Goal: Unclear: Browse casually

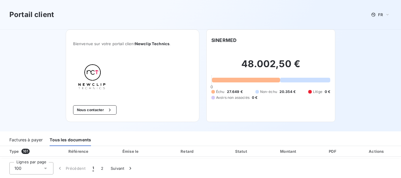
scroll to position [841, 0]
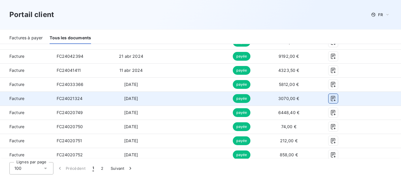
click at [331, 98] on icon "button" at bounding box center [334, 99] width 6 height 6
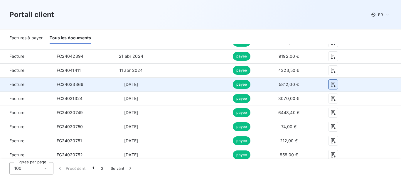
click at [331, 83] on icon "button" at bounding box center [333, 84] width 4 height 5
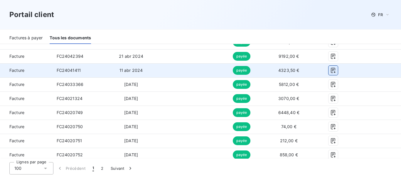
click at [331, 70] on icon "button" at bounding box center [333, 70] width 4 height 5
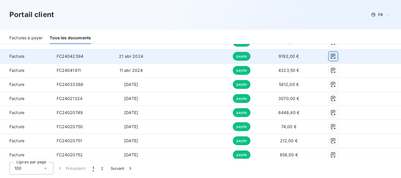
click at [331, 54] on icon "button" at bounding box center [334, 56] width 6 height 6
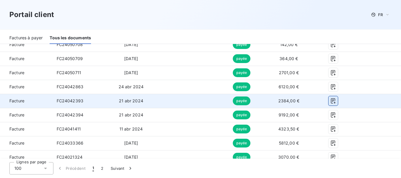
click at [331, 103] on icon "button" at bounding box center [334, 101] width 6 height 6
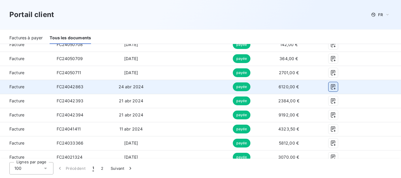
click at [331, 88] on icon "button" at bounding box center [334, 87] width 6 height 6
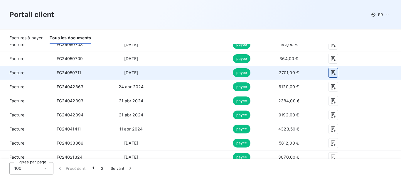
click at [331, 71] on icon "button" at bounding box center [333, 73] width 4 height 5
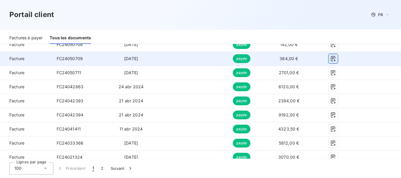
click at [331, 57] on icon "button" at bounding box center [334, 59] width 6 height 6
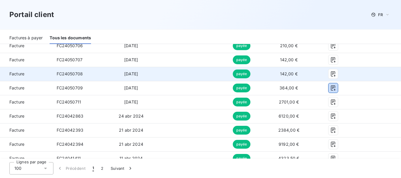
scroll to position [723, 0]
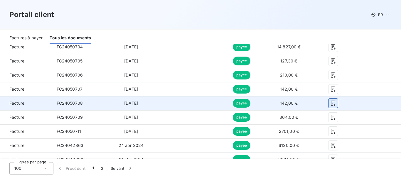
click at [331, 102] on icon "button" at bounding box center [334, 103] width 6 height 6
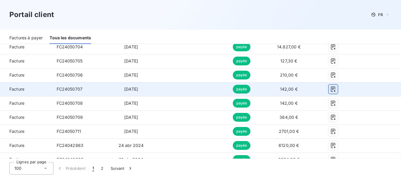
click at [329, 86] on button "button" at bounding box center [333, 89] width 9 height 9
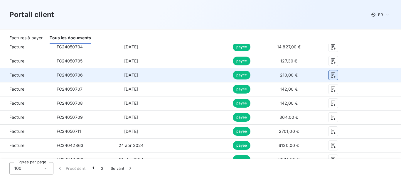
click at [329, 73] on button "button" at bounding box center [333, 75] width 9 height 9
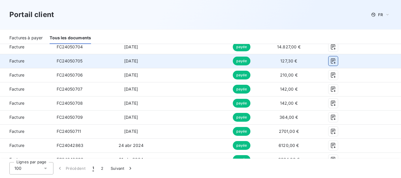
click at [331, 60] on icon "button" at bounding box center [333, 61] width 4 height 5
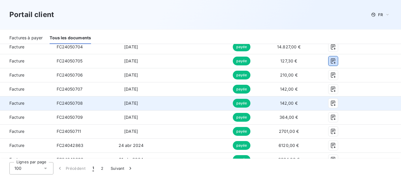
scroll to position [694, 0]
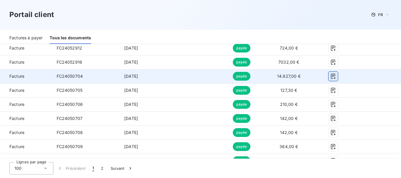
click at [331, 76] on icon "button" at bounding box center [333, 76] width 4 height 5
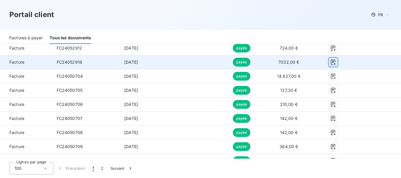
click at [331, 60] on icon "button" at bounding box center [334, 62] width 6 height 6
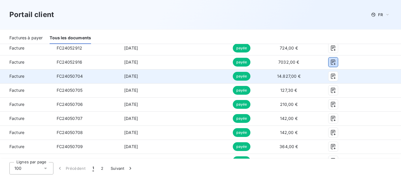
scroll to position [665, 0]
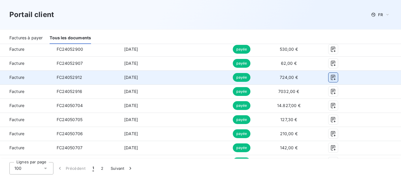
click at [331, 77] on icon "button" at bounding box center [334, 78] width 6 height 6
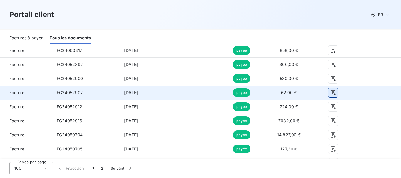
click at [331, 90] on icon "button" at bounding box center [333, 92] width 4 height 5
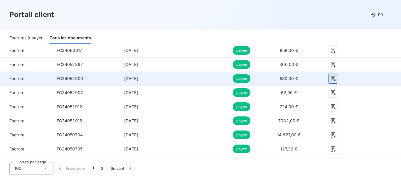
click at [331, 77] on icon "button" at bounding box center [334, 79] width 6 height 6
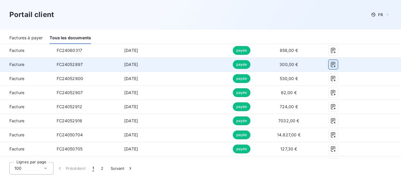
click at [331, 66] on icon "button" at bounding box center [334, 65] width 6 height 6
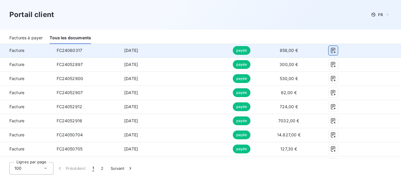
click at [331, 49] on icon "button" at bounding box center [333, 50] width 4 height 5
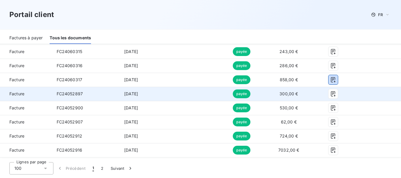
scroll to position [576, 0]
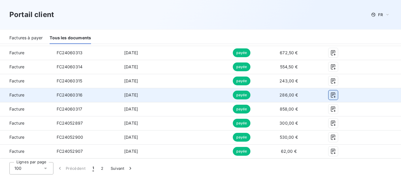
click at [331, 93] on icon "button" at bounding box center [334, 95] width 6 height 6
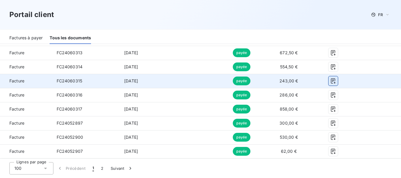
click at [331, 79] on icon "button" at bounding box center [333, 81] width 4 height 5
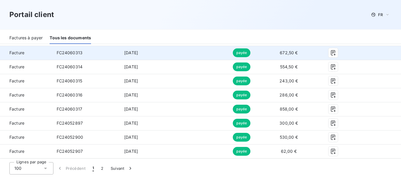
scroll to position [547, 0]
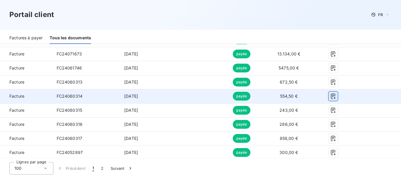
click at [331, 95] on icon "button" at bounding box center [334, 96] width 6 height 6
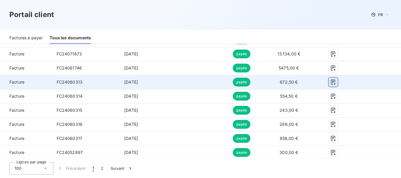
click at [331, 82] on icon "button" at bounding box center [333, 82] width 4 height 5
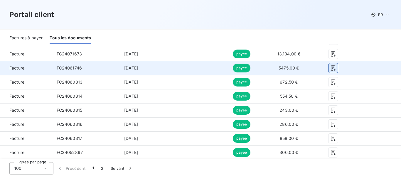
click at [331, 68] on icon "button" at bounding box center [334, 68] width 6 height 6
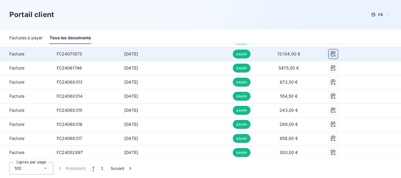
click at [331, 53] on icon "button" at bounding box center [333, 54] width 4 height 5
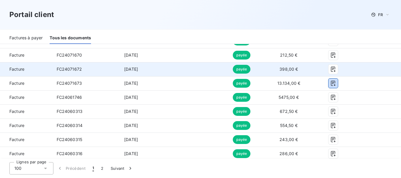
scroll to position [488, 0]
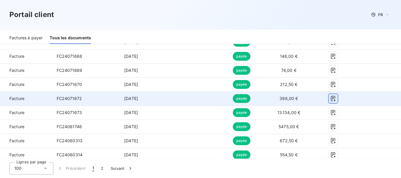
click at [331, 97] on icon "button" at bounding box center [333, 98] width 4 height 5
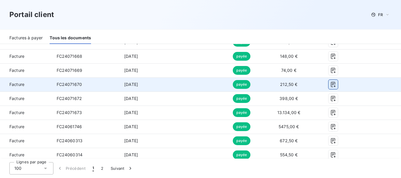
click at [331, 84] on icon "button" at bounding box center [333, 84] width 4 height 5
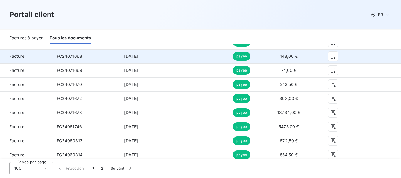
scroll to position [459, 0]
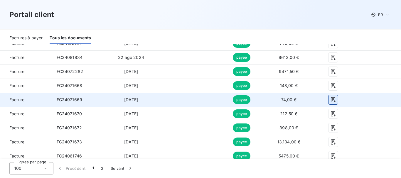
click at [331, 98] on icon "button" at bounding box center [334, 100] width 6 height 6
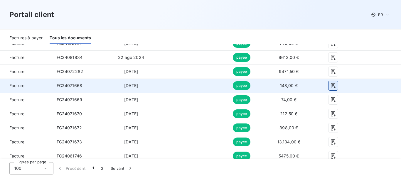
click at [331, 87] on icon "button" at bounding box center [334, 86] width 6 height 6
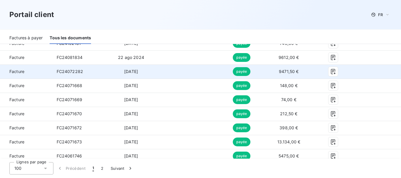
scroll to position [430, 0]
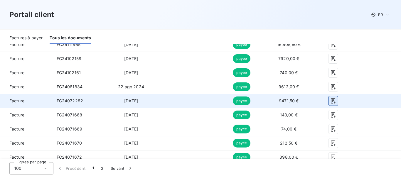
click at [331, 102] on icon "button" at bounding box center [333, 101] width 4 height 5
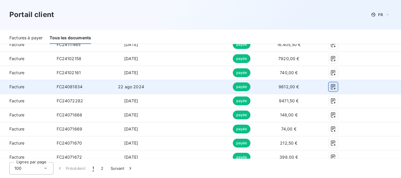
click at [330, 86] on button "button" at bounding box center [333, 86] width 9 height 9
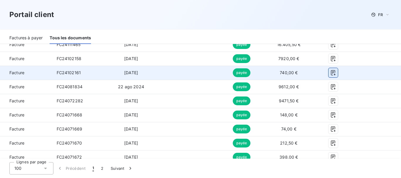
click at [331, 73] on icon "button" at bounding box center [333, 73] width 4 height 5
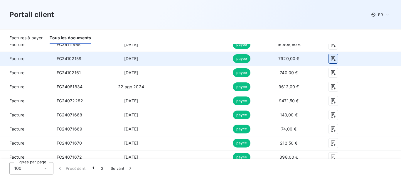
click at [331, 60] on icon "button" at bounding box center [334, 59] width 6 height 6
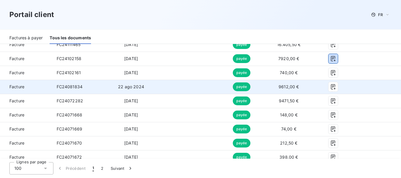
scroll to position [400, 0]
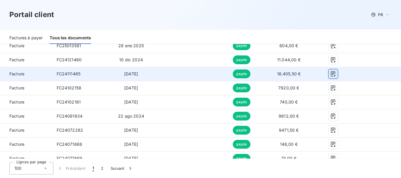
click at [329, 71] on button "button" at bounding box center [333, 73] width 9 height 9
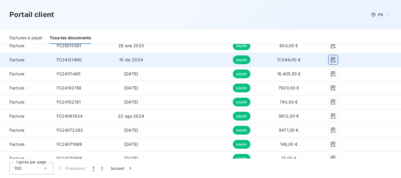
click at [331, 59] on icon "button" at bounding box center [333, 60] width 4 height 5
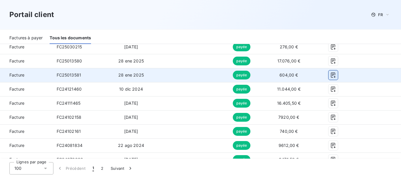
click at [331, 76] on icon "button" at bounding box center [334, 75] width 6 height 6
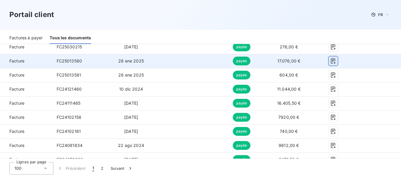
click at [331, 62] on icon "button" at bounding box center [334, 61] width 6 height 6
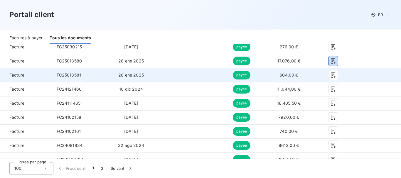
scroll to position [341, 0]
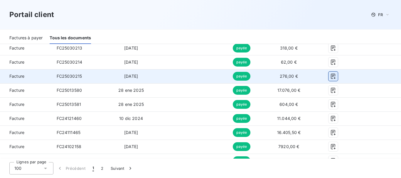
click at [331, 78] on icon "button" at bounding box center [334, 76] width 6 height 6
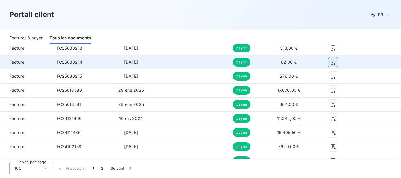
click at [331, 60] on icon "button" at bounding box center [333, 62] width 4 height 5
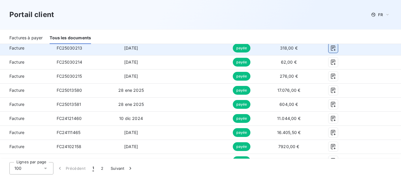
click at [331, 48] on icon "button" at bounding box center [334, 48] width 6 height 6
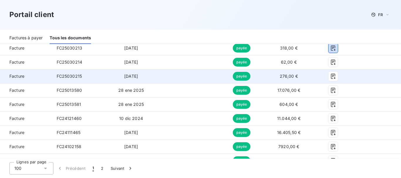
scroll to position [312, 0]
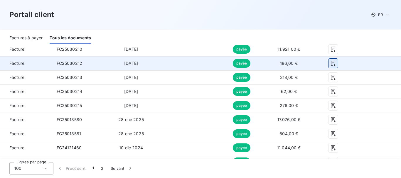
click at [331, 62] on icon "button" at bounding box center [334, 64] width 6 height 6
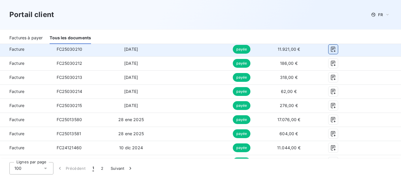
click at [331, 48] on icon "button" at bounding box center [334, 49] width 6 height 6
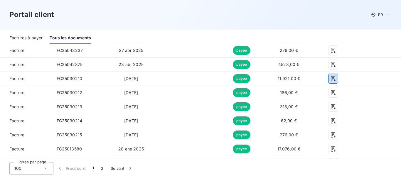
scroll to position [253, 0]
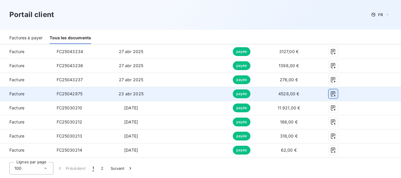
click at [331, 93] on icon "button" at bounding box center [334, 94] width 6 height 6
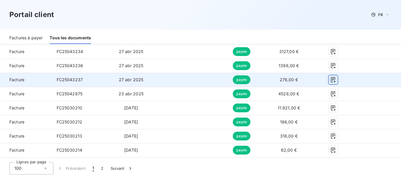
click at [329, 76] on button "button" at bounding box center [333, 79] width 9 height 9
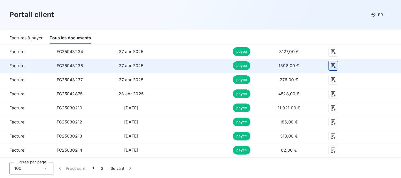
click at [331, 67] on icon "button" at bounding box center [334, 66] width 6 height 6
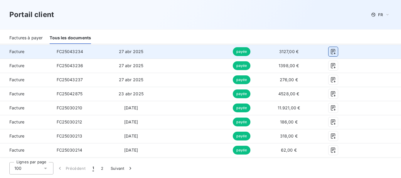
click at [331, 51] on icon "button" at bounding box center [334, 52] width 6 height 6
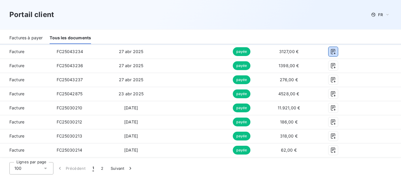
scroll to position [194, 0]
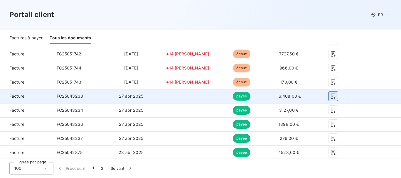
click at [331, 98] on icon "button" at bounding box center [333, 96] width 4 height 5
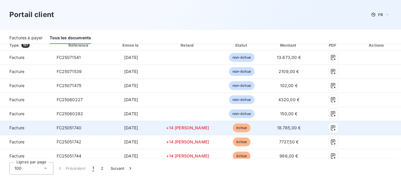
scroll to position [165, 0]
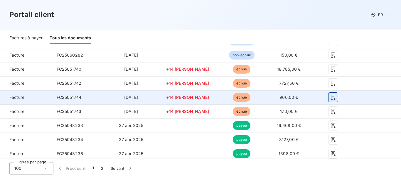
click at [331, 97] on icon "button" at bounding box center [334, 98] width 6 height 6
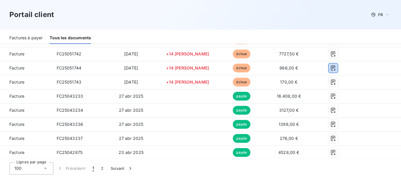
scroll to position [136, 0]
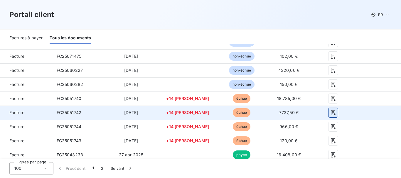
click at [331, 111] on icon "button" at bounding box center [333, 112] width 4 height 5
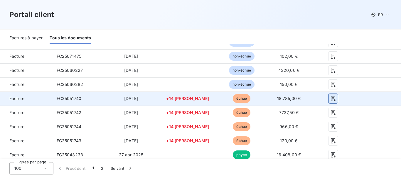
click at [331, 97] on icon "button" at bounding box center [333, 98] width 4 height 5
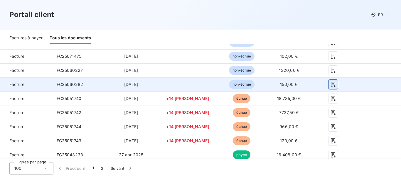
click at [331, 85] on icon "button" at bounding box center [333, 84] width 4 height 5
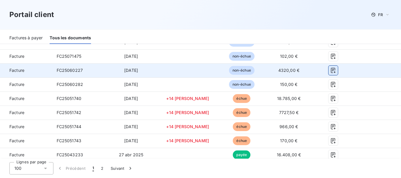
click at [331, 70] on icon "button" at bounding box center [334, 71] width 6 height 6
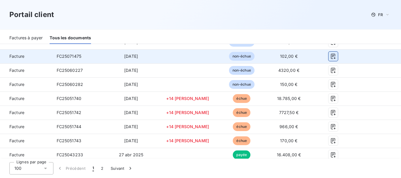
click at [331, 56] on icon "button" at bounding box center [333, 56] width 4 height 5
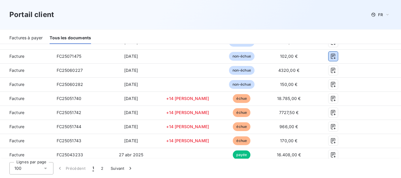
scroll to position [106, 0]
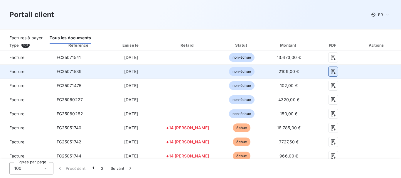
click at [331, 71] on icon "button" at bounding box center [333, 71] width 4 height 5
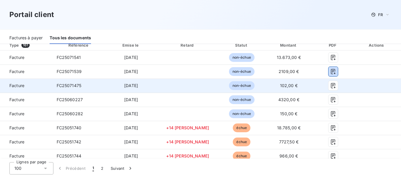
scroll to position [77, 0]
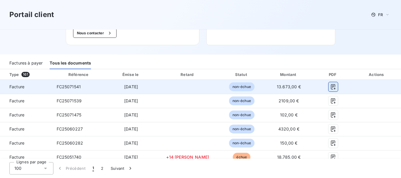
click at [331, 88] on icon "button" at bounding box center [334, 87] width 6 height 6
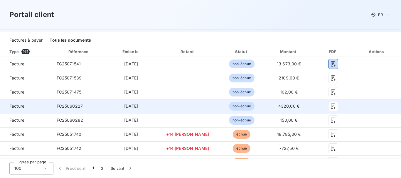
scroll to position [129, 0]
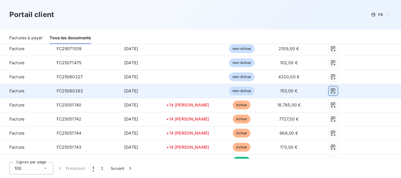
click at [331, 90] on icon "button" at bounding box center [334, 91] width 6 height 6
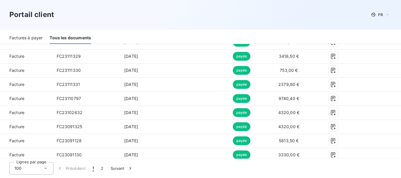
scroll to position [1105, 0]
